Goal: Contribute content: Add original content to the website for others to see

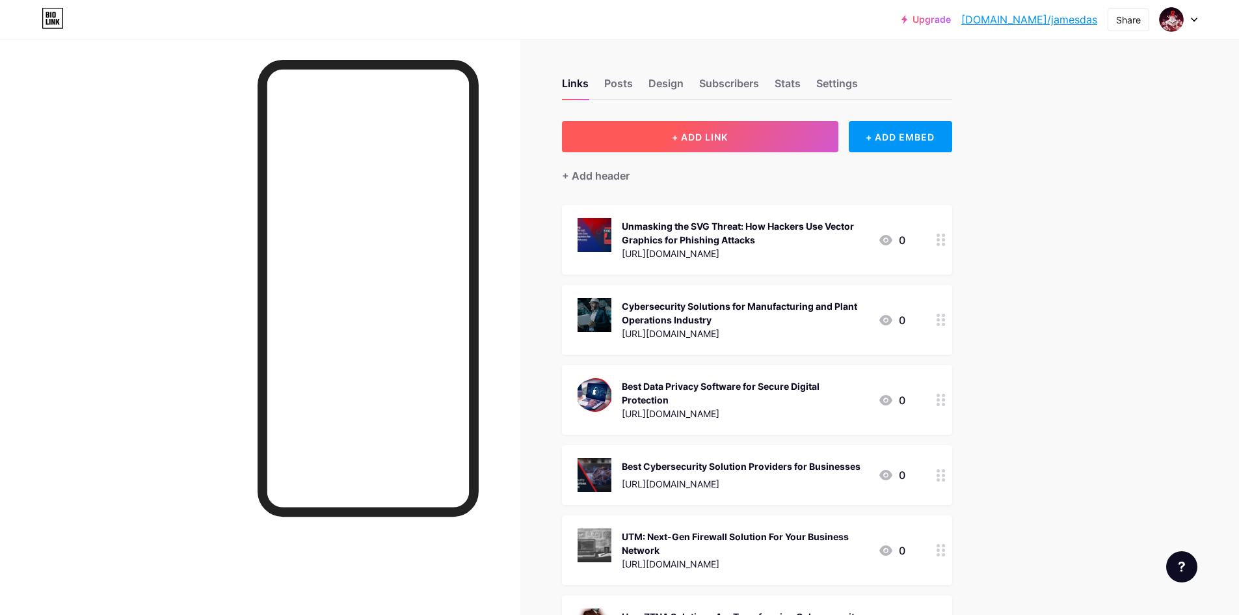
click at [725, 132] on span "+ ADD LINK" at bounding box center [700, 136] width 56 height 11
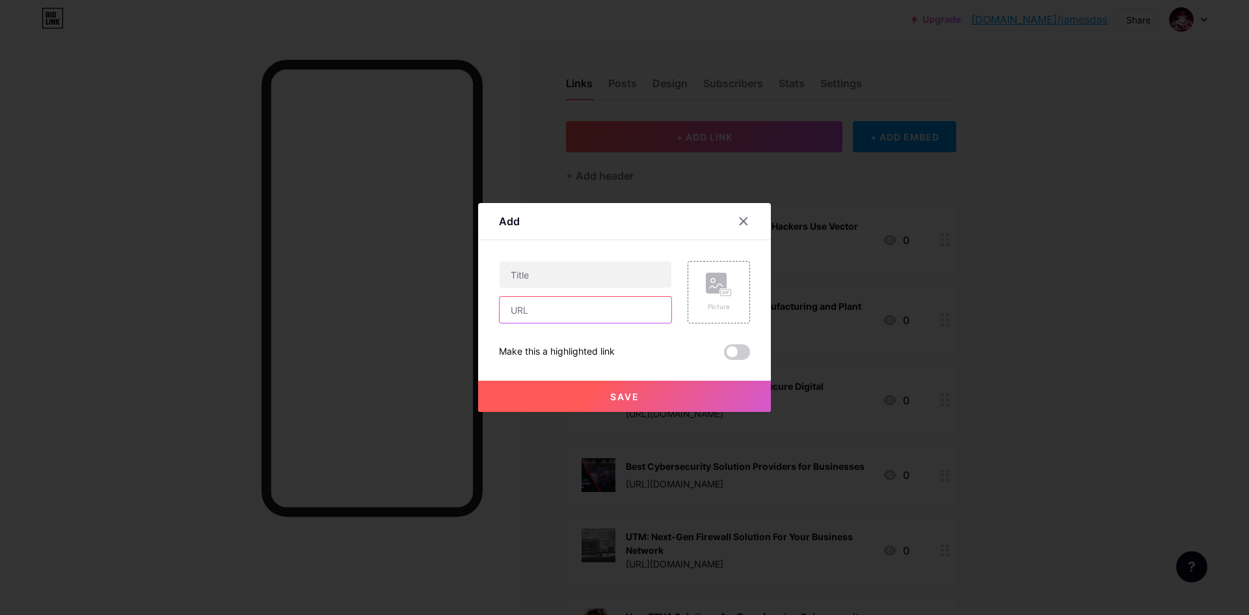
click at [566, 308] on input "text" at bounding box center [586, 310] width 172 height 26
paste input "[URL][DOMAIN_NAME]"
type input "[URL][DOMAIN_NAME]"
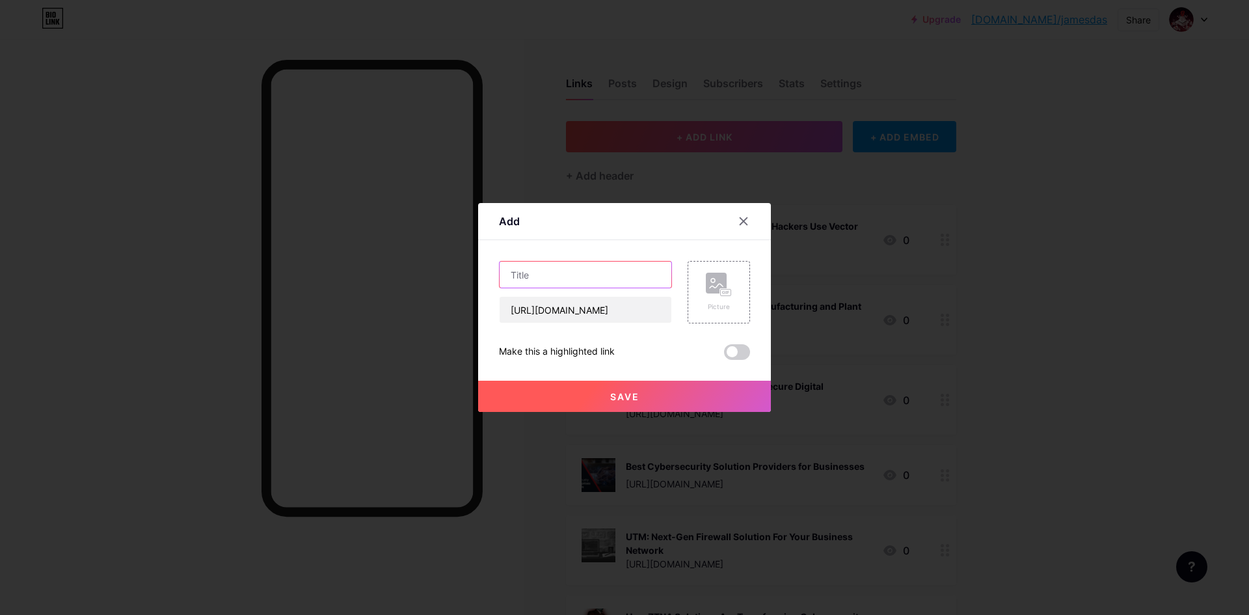
click at [539, 266] on input "text" at bounding box center [586, 275] width 172 height 26
paste input "Cybersecurity for BFSI Industry, Financial Services and Companies"
type input "Cybersecurity for BFSI Industry, Financial Services and Companies"
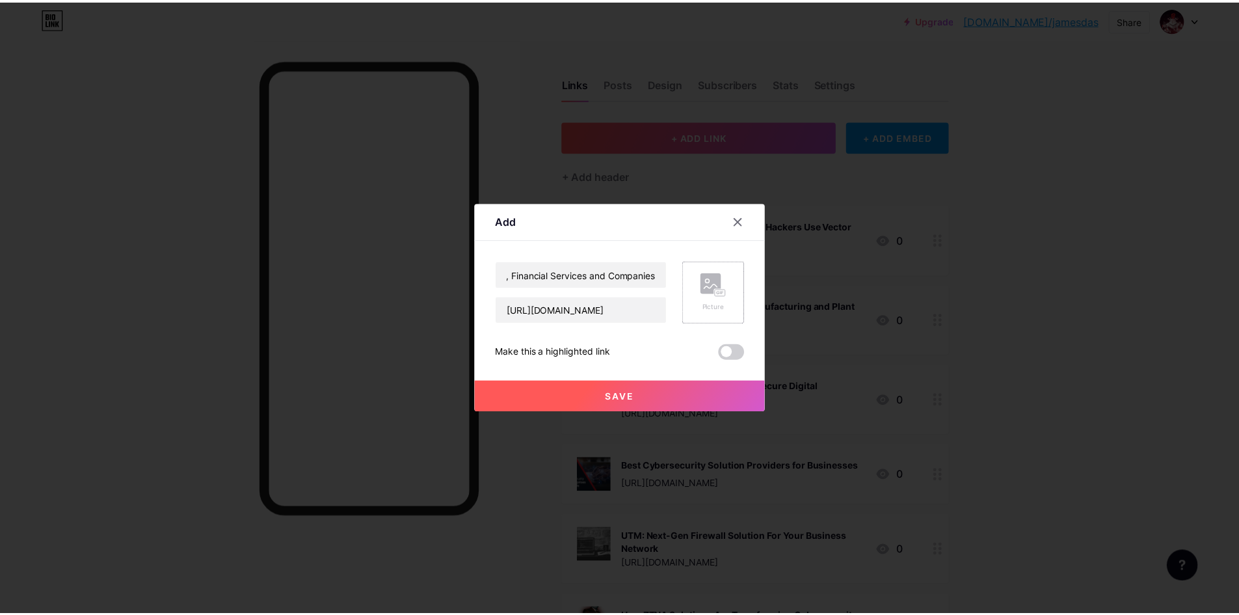
scroll to position [0, 0]
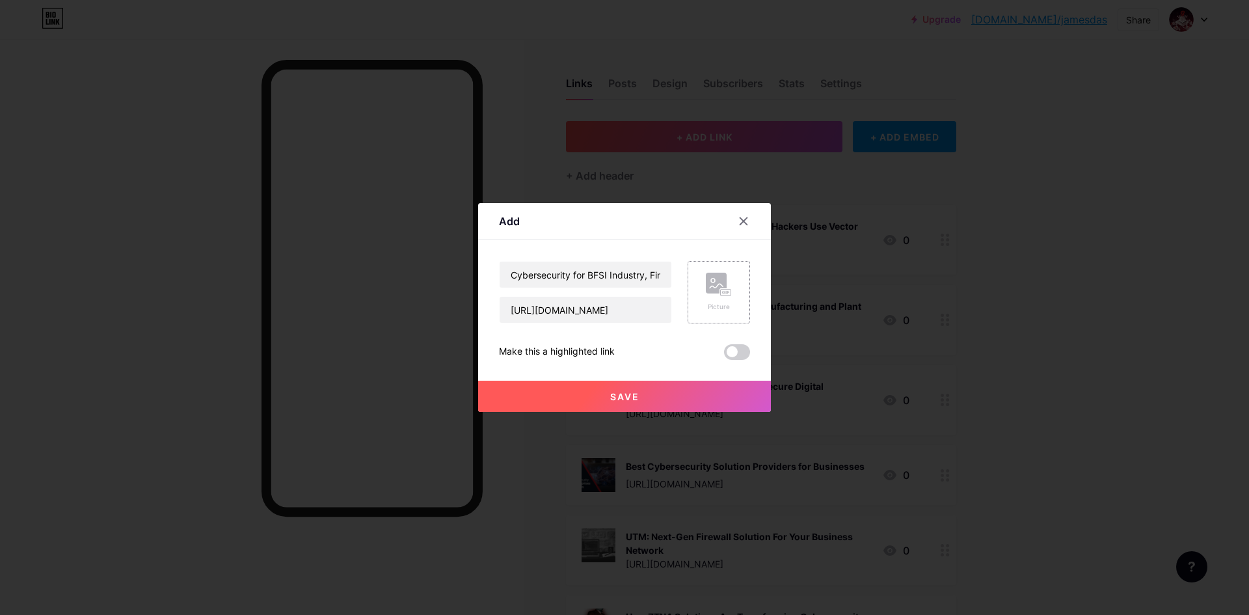
click at [725, 293] on icon at bounding box center [723, 292] width 3 height 3
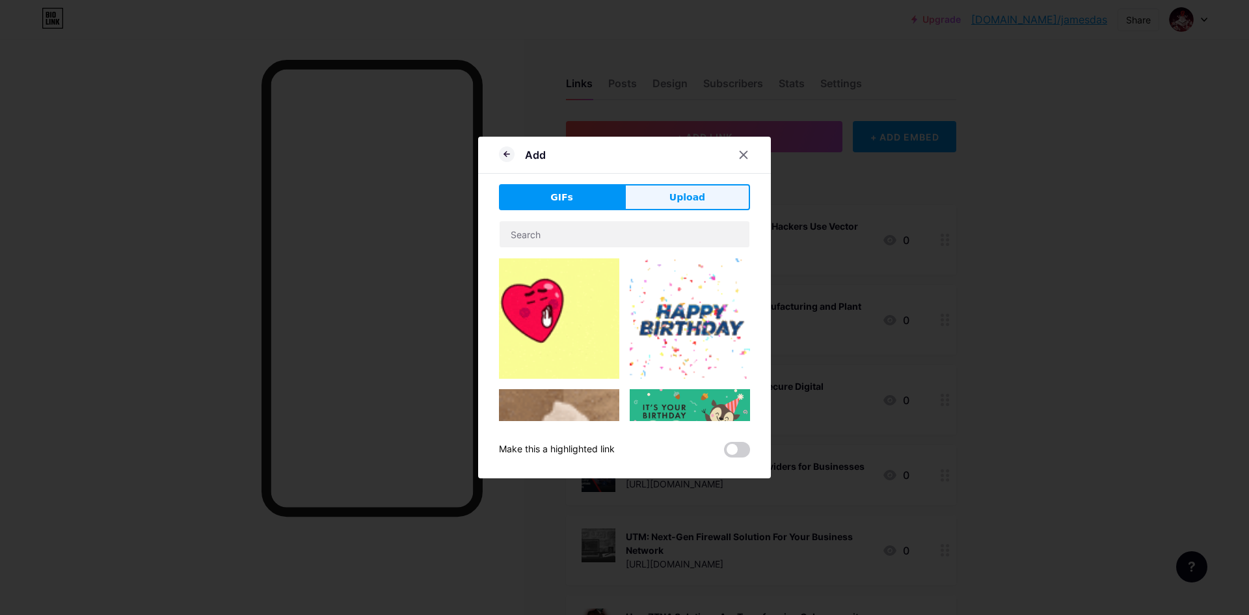
click at [703, 197] on button "Upload" at bounding box center [688, 197] width 126 height 26
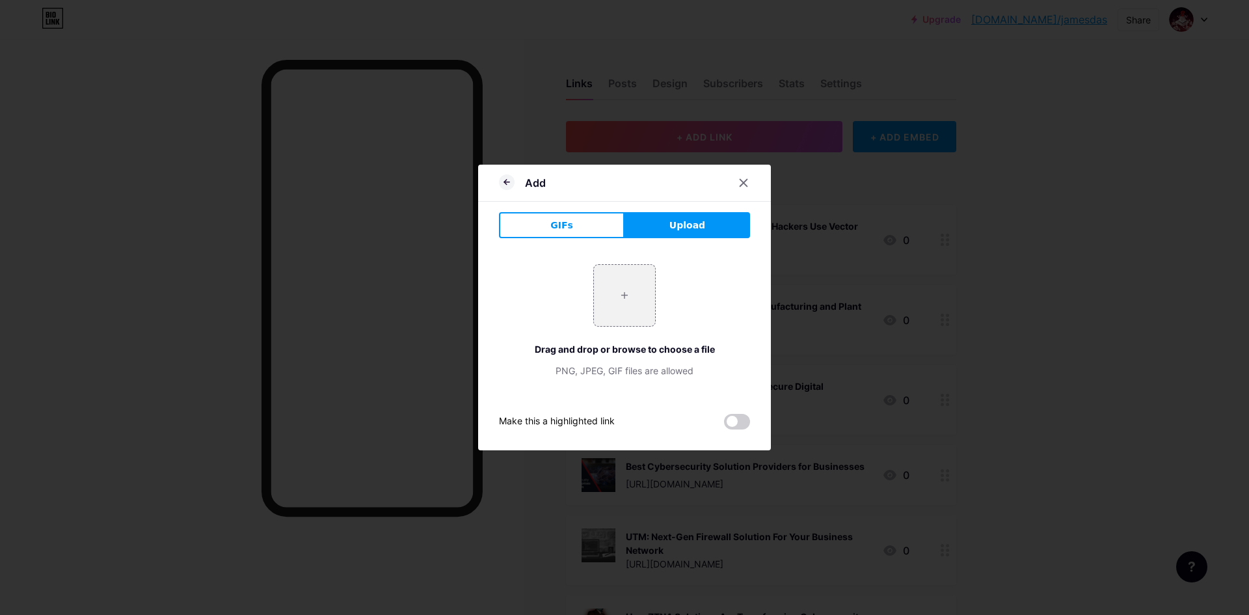
click at [648, 281] on input "file" at bounding box center [624, 295] width 61 height 61
type input "C:\fakepath\Screenshot [DATE] 153046.jpg"
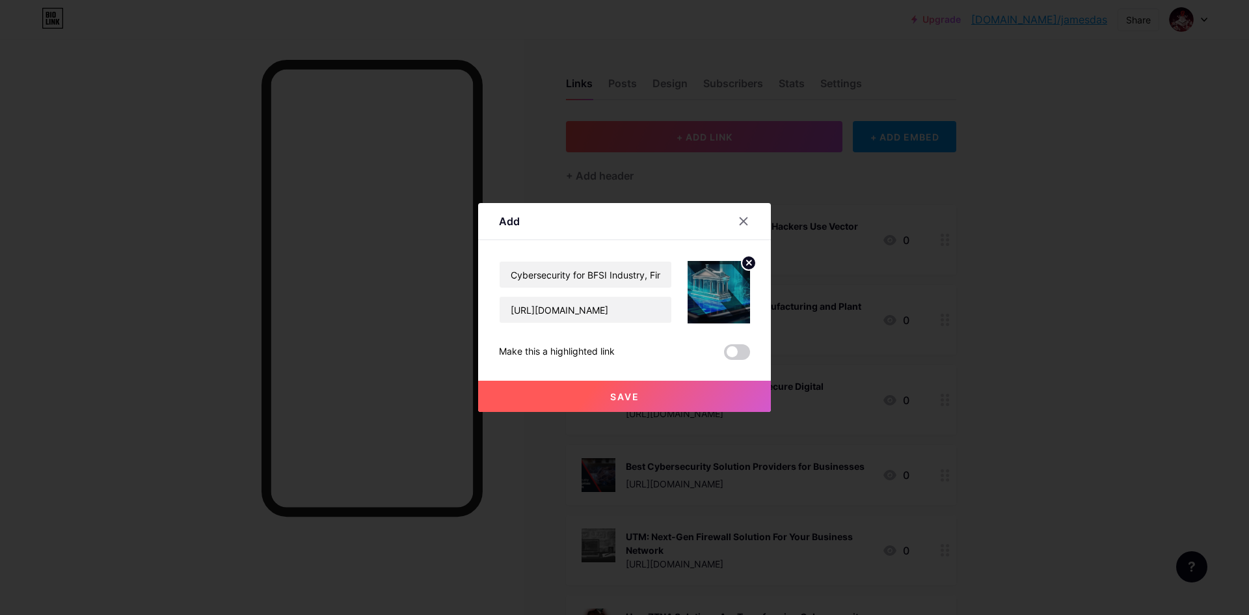
drag, startPoint x: 602, startPoint y: 398, endPoint x: 614, endPoint y: 402, distance: 11.7
click at [602, 399] on button "Save" at bounding box center [624, 396] width 293 height 31
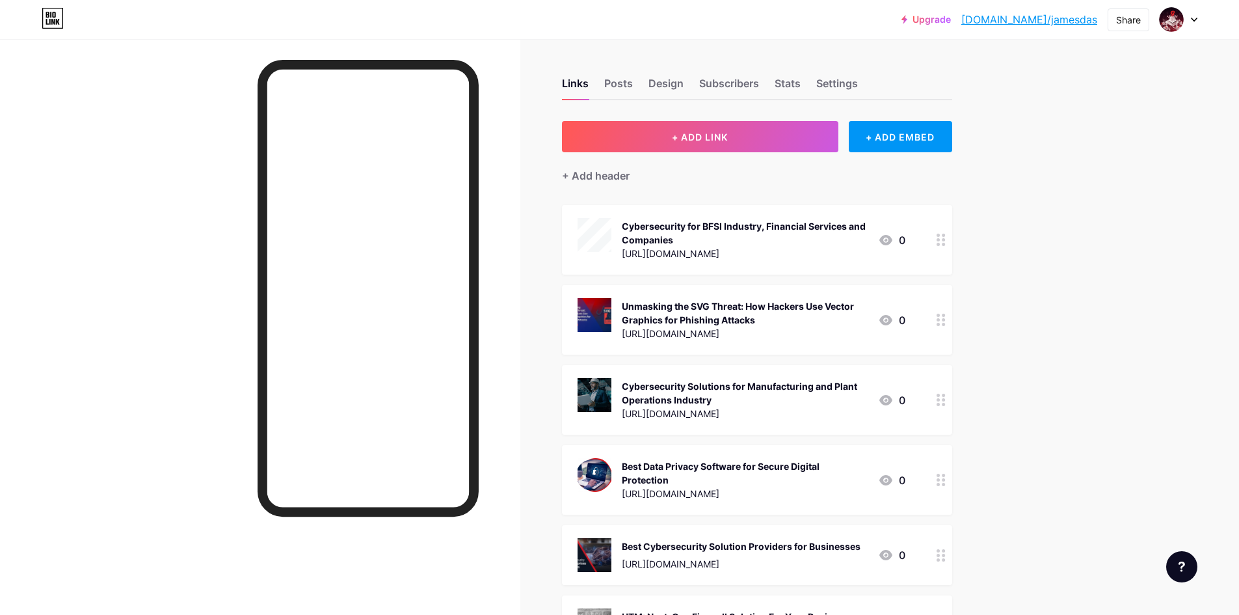
click at [1037, 23] on link "[DOMAIN_NAME]/jamesdas" at bounding box center [1030, 20] width 136 height 16
